Goal: Information Seeking & Learning: Learn about a topic

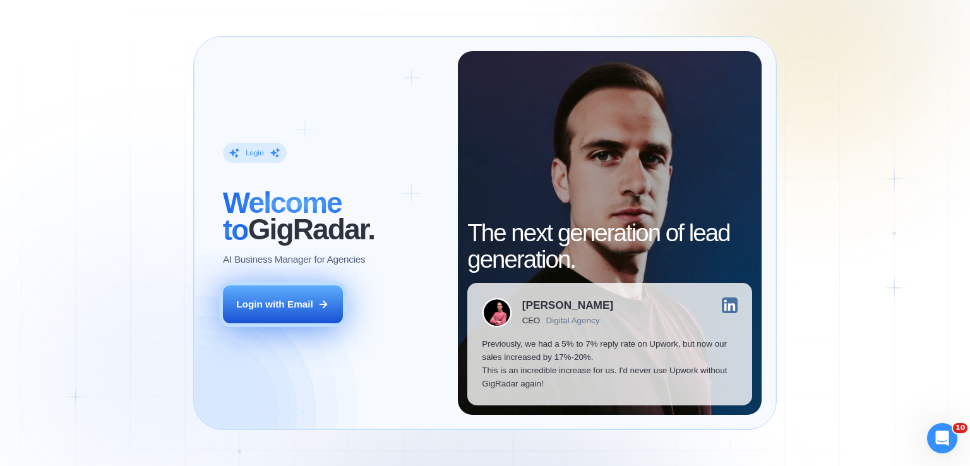
click at [324, 299] on icon at bounding box center [323, 304] width 11 height 11
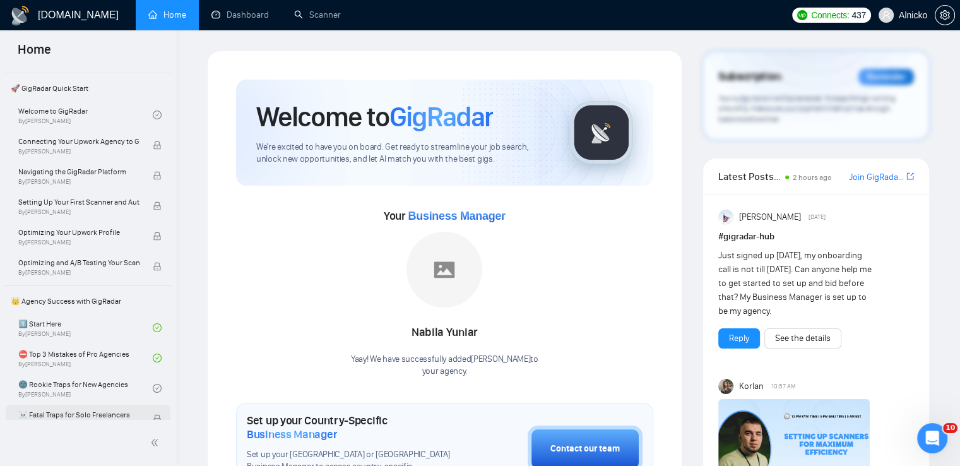
scroll to position [126, 0]
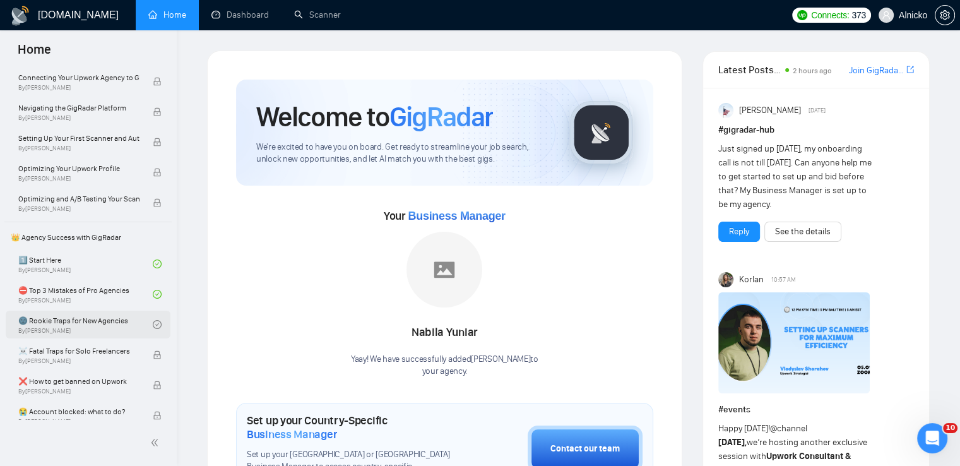
click at [62, 322] on link "🌚 Rookie Traps for New Agencies By [PERSON_NAME]" at bounding box center [85, 325] width 134 height 28
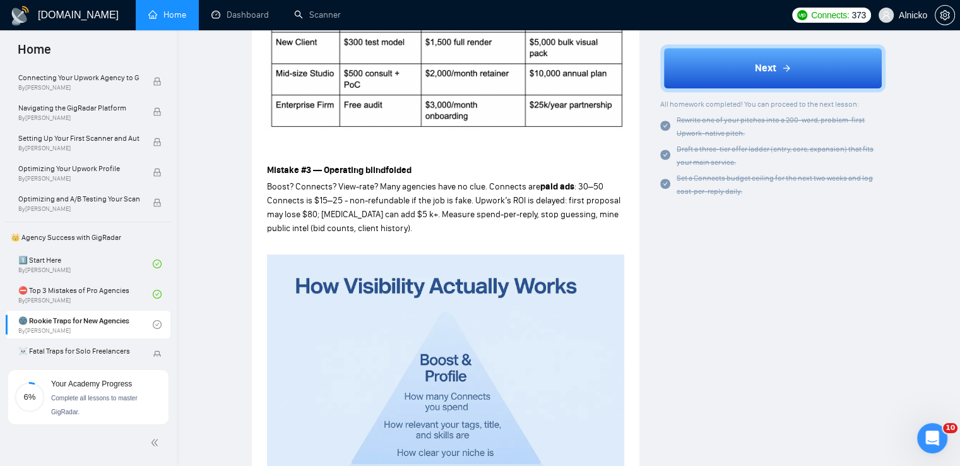
scroll to position [758, 0]
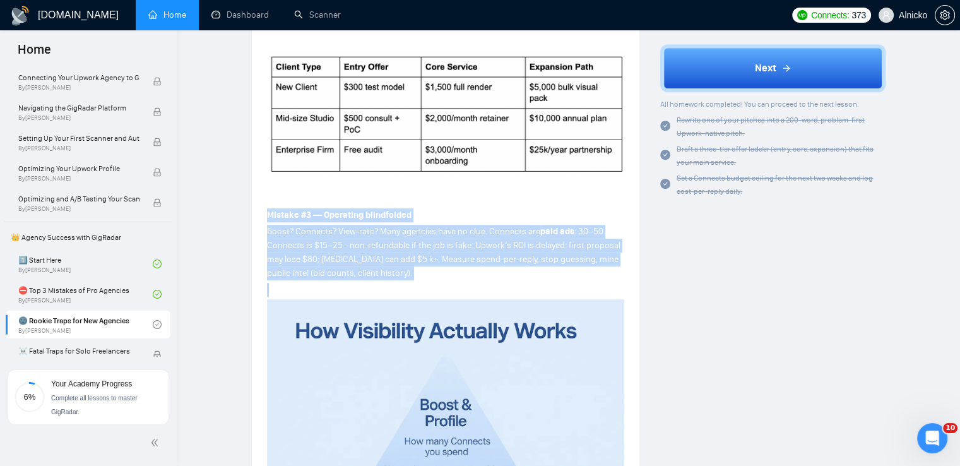
drag, startPoint x: 437, startPoint y: 283, endPoint x: 263, endPoint y: 217, distance: 186.4
click at [263, 217] on div "Lesson 3 🌚 Rookie Traps for New Agencies Already winning outside Upwork? Discov…" at bounding box center [446, 50] width 388 height 1513
click at [266, 190] on div at bounding box center [266, 190] width 0 height 0
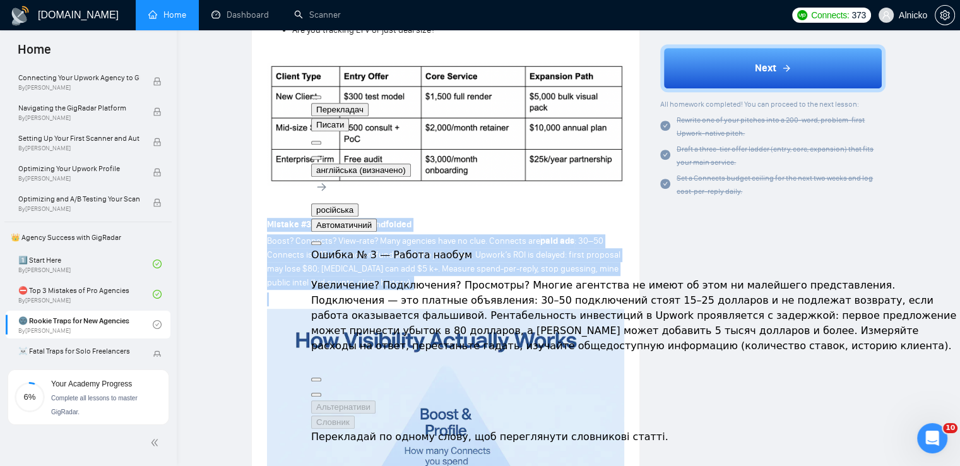
scroll to position [694, 0]
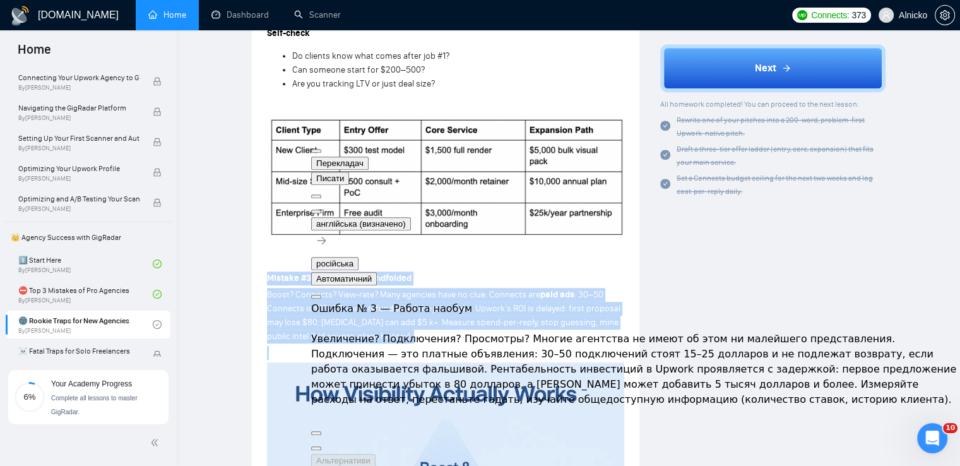
click at [321, 210] on button at bounding box center [316, 212] width 10 height 4
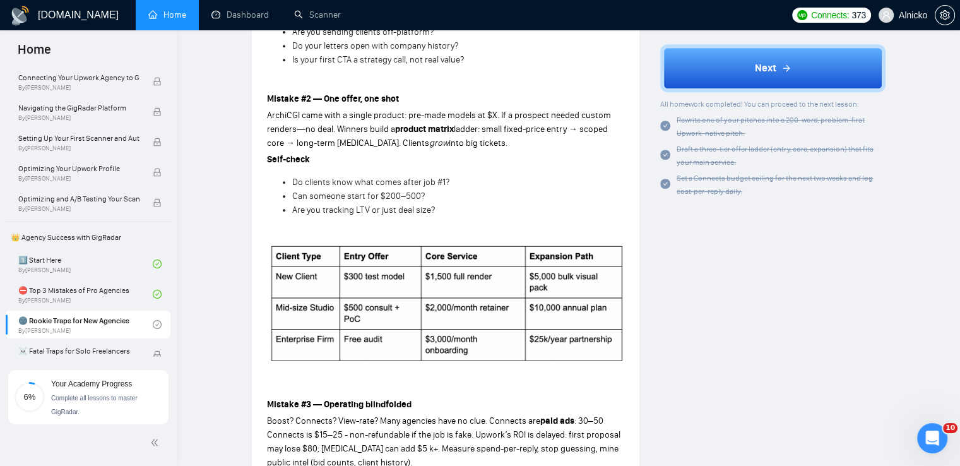
click at [699, 329] on div "Author [PERSON_NAME] Founder GigRadar Overview How “about-us” decks, strategy-c…" at bounding box center [773, 472] width 246 height 1978
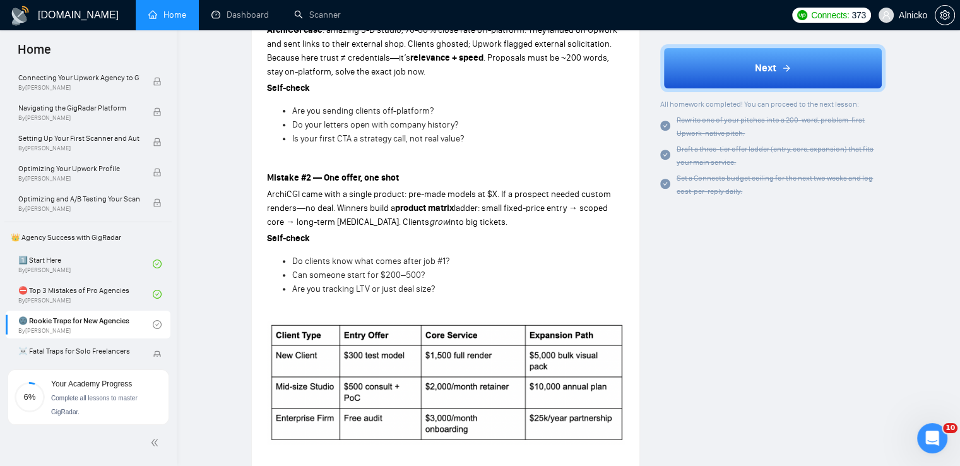
scroll to position [505, 0]
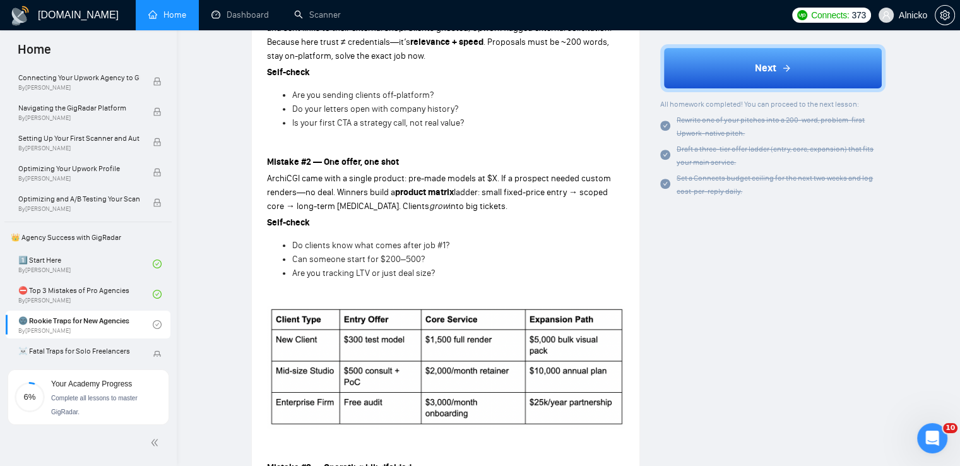
drag, startPoint x: 485, startPoint y: 206, endPoint x: 267, endPoint y: 167, distance: 221.9
click at [266, 138] on div at bounding box center [266, 138] width 0 height 0
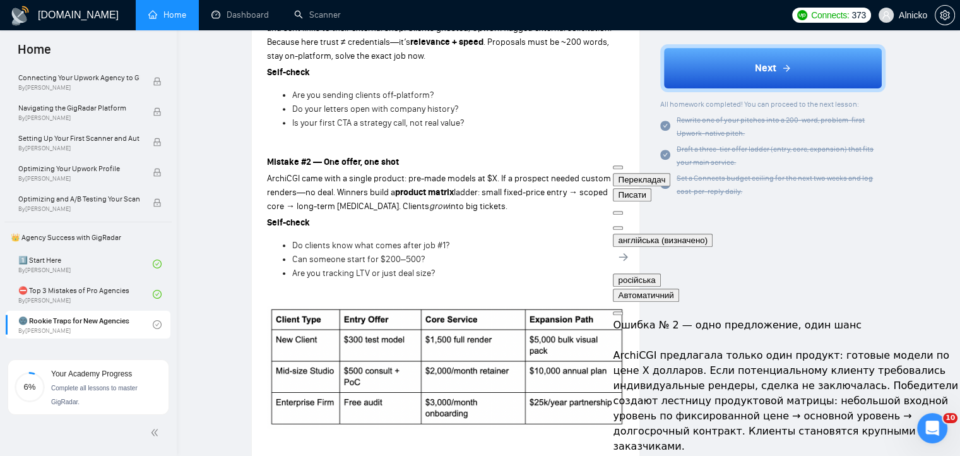
click at [513, 273] on li "Are you tracking LTV or just deal size?" at bounding box center [458, 273] width 332 height 14
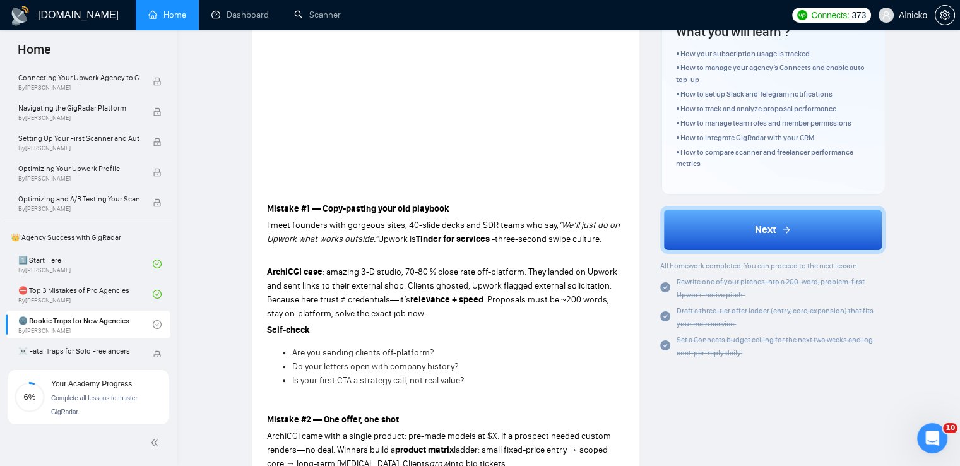
scroll to position [316, 0]
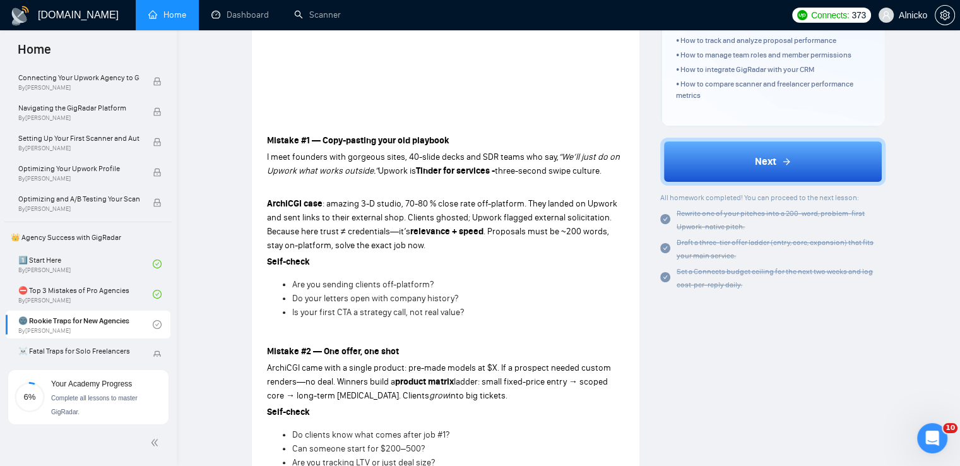
drag, startPoint x: 475, startPoint y: 315, endPoint x: 257, endPoint y: 142, distance: 278.1
click at [266, 116] on div at bounding box center [266, 116] width 0 height 0
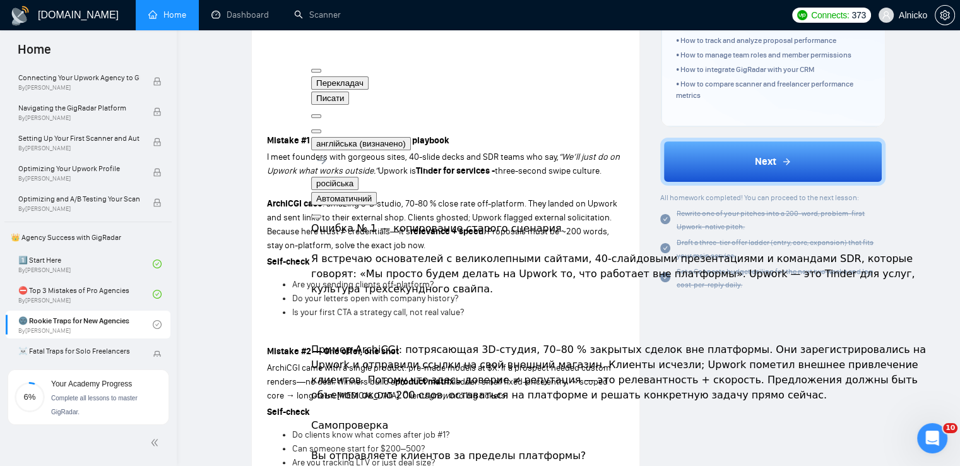
click at [321, 129] on button at bounding box center [316, 131] width 10 height 4
